Goal: Navigation & Orientation: Find specific page/section

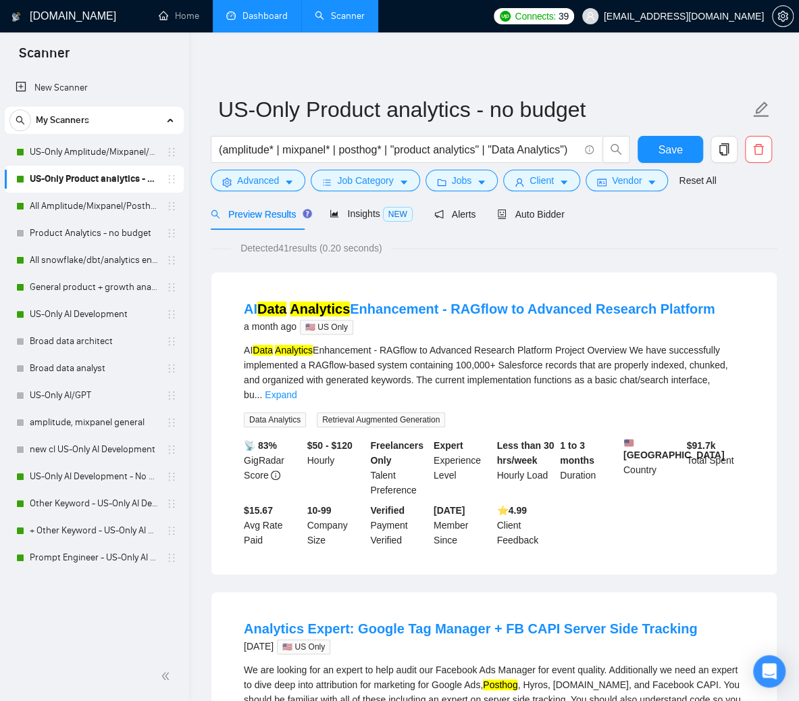
click at [231, 22] on link "Dashboard" at bounding box center [256, 15] width 61 height 11
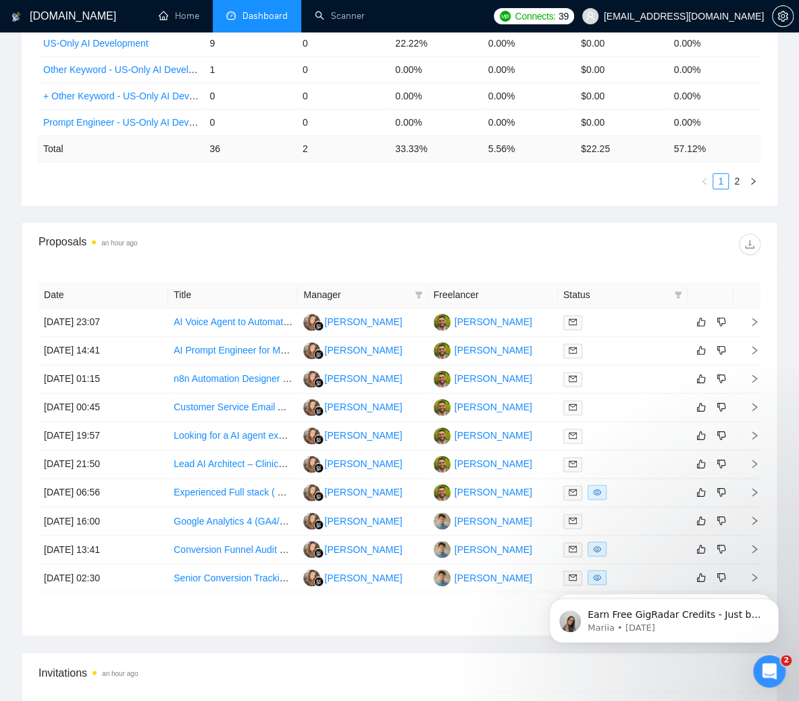
scroll to position [743, 0]
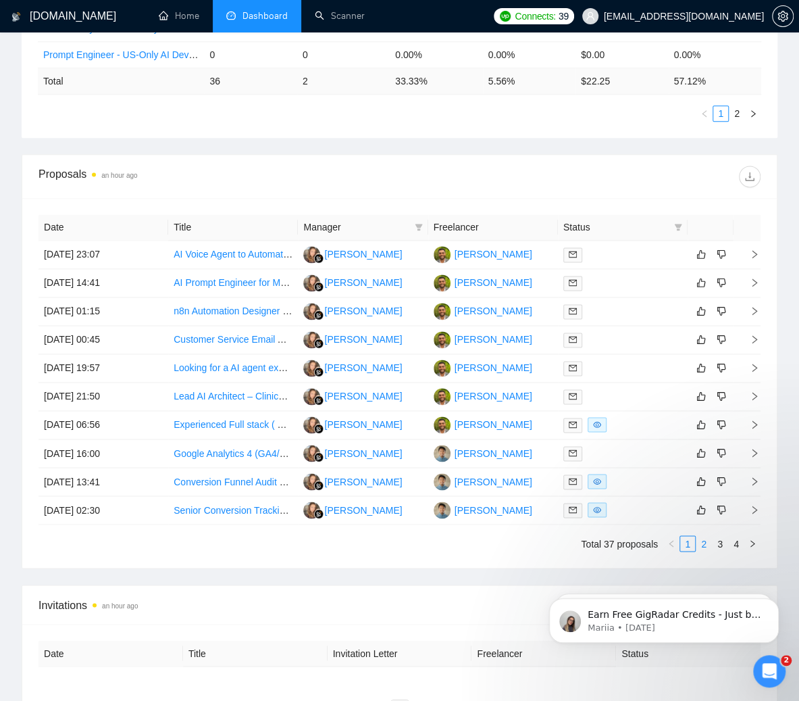
click at [708, 547] on link "2" at bounding box center [704, 543] width 15 height 15
click at [687, 545] on link "1" at bounding box center [687, 543] width 15 height 15
